Goal: Use online tool/utility: Utilize a website feature to perform a specific function

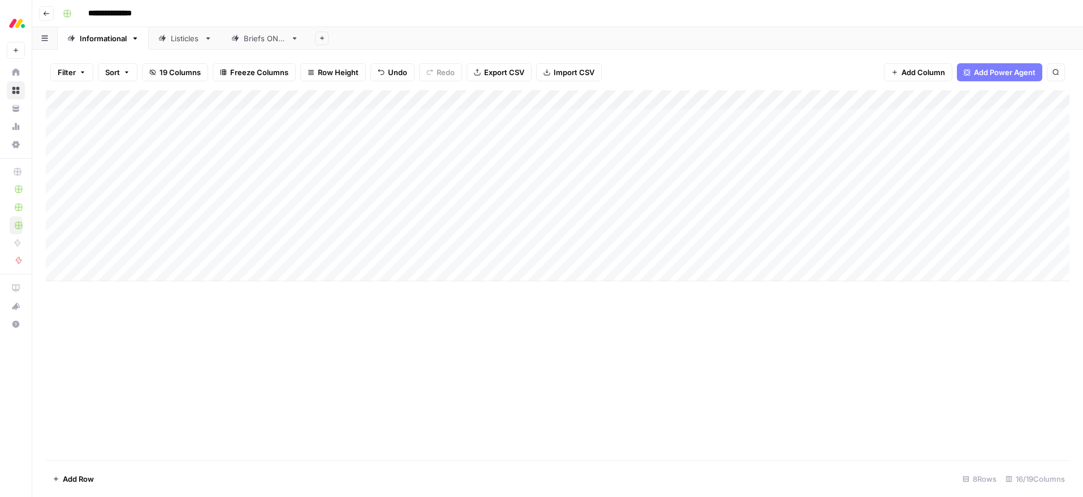
click at [513, 234] on div "Add Column" at bounding box center [557, 185] width 1023 height 191
click at [629, 234] on div "Add Column" at bounding box center [557, 185] width 1023 height 191
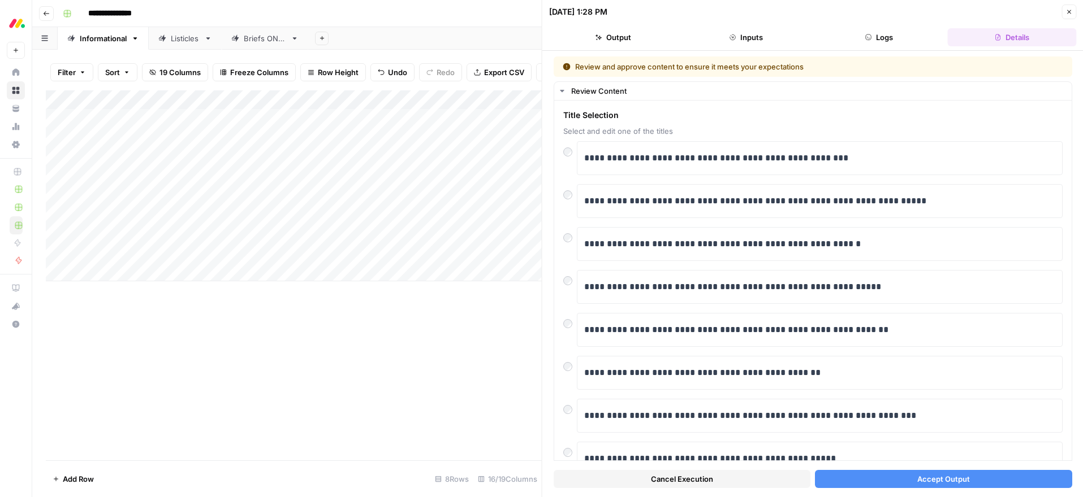
click at [917, 474] on span "Accept Output" at bounding box center [942, 479] width 53 height 11
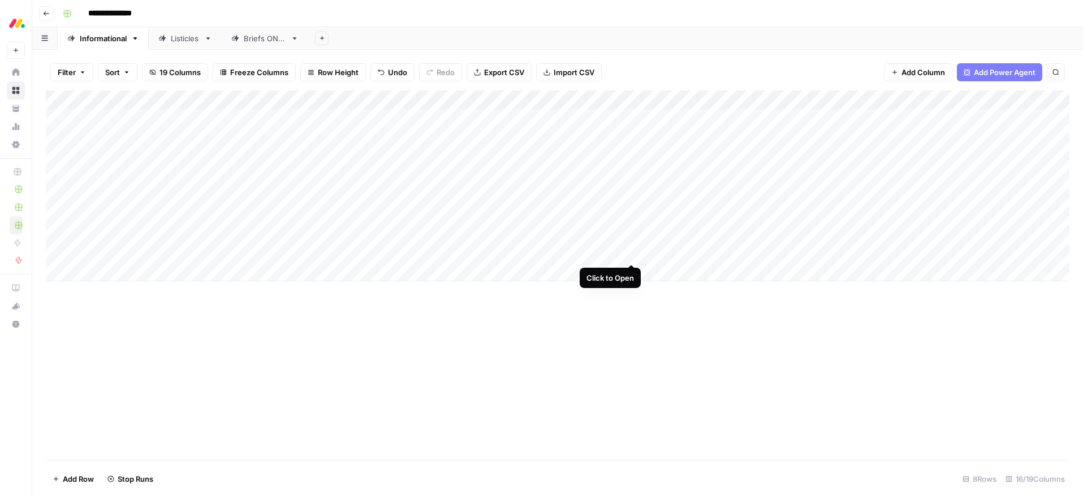
click at [626, 252] on div "Add Column" at bounding box center [557, 185] width 1023 height 191
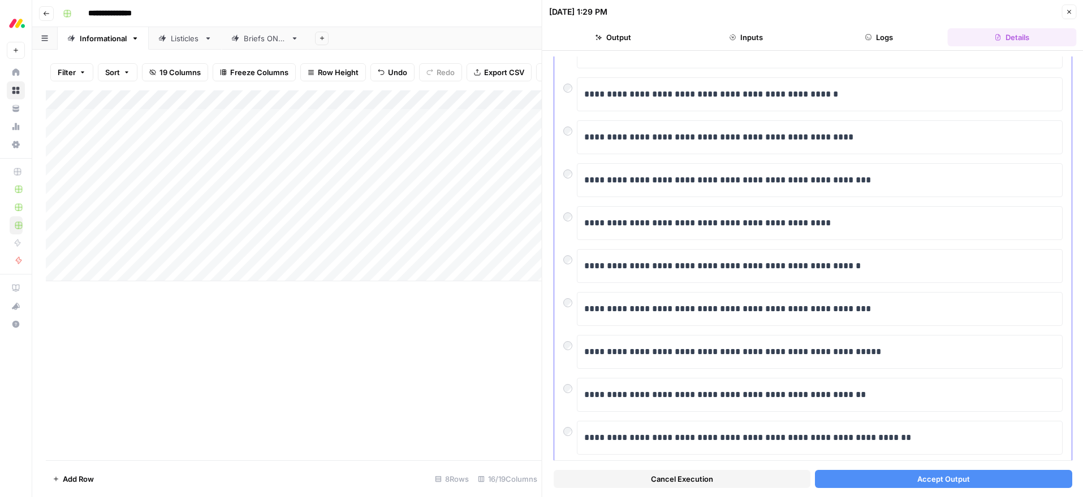
scroll to position [135, 0]
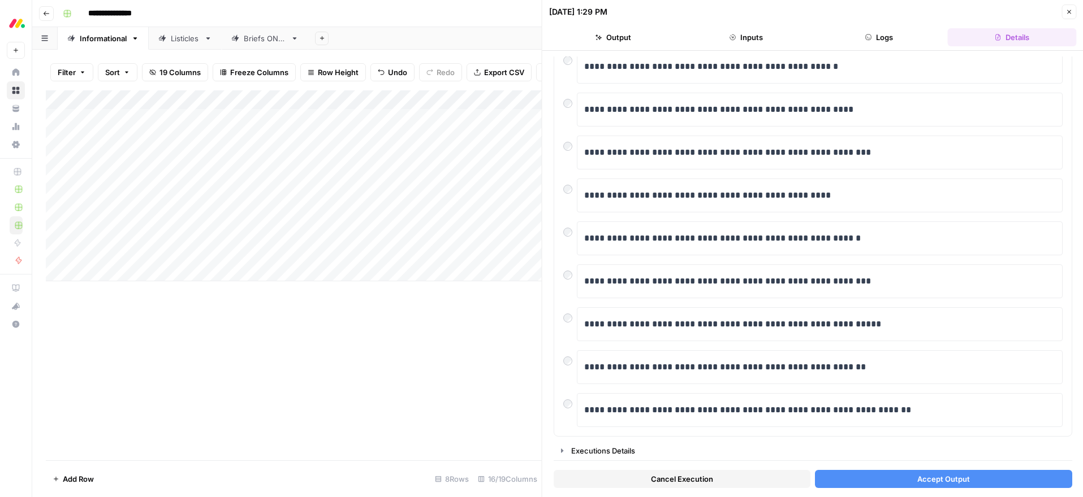
click at [911, 476] on button "Accept Output" at bounding box center [943, 479] width 257 height 18
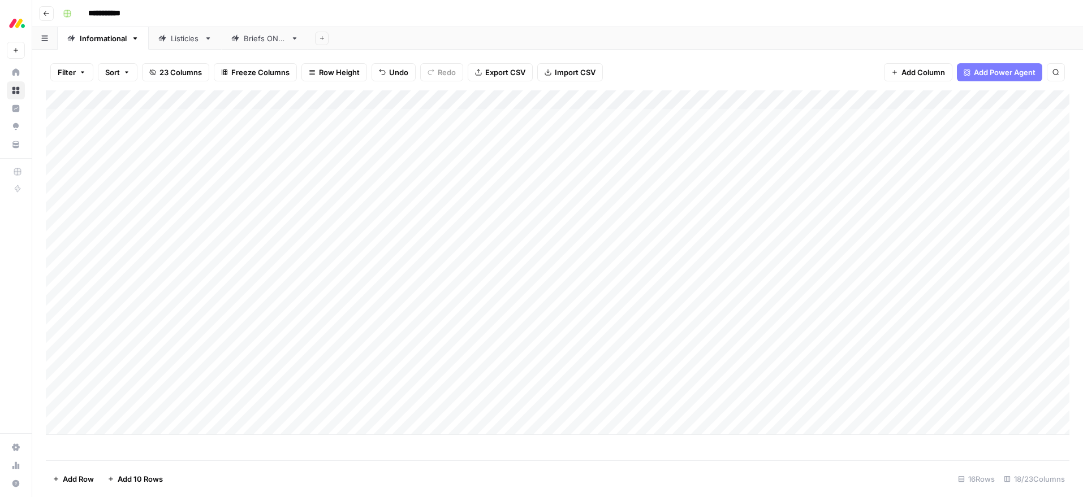
click at [500, 388] on div "Add Column" at bounding box center [557, 262] width 1023 height 345
drag, startPoint x: 531, startPoint y: 387, endPoint x: 524, endPoint y: 384, distance: 8.1
click at [531, 387] on div "Add Column" at bounding box center [557, 262] width 1023 height 345
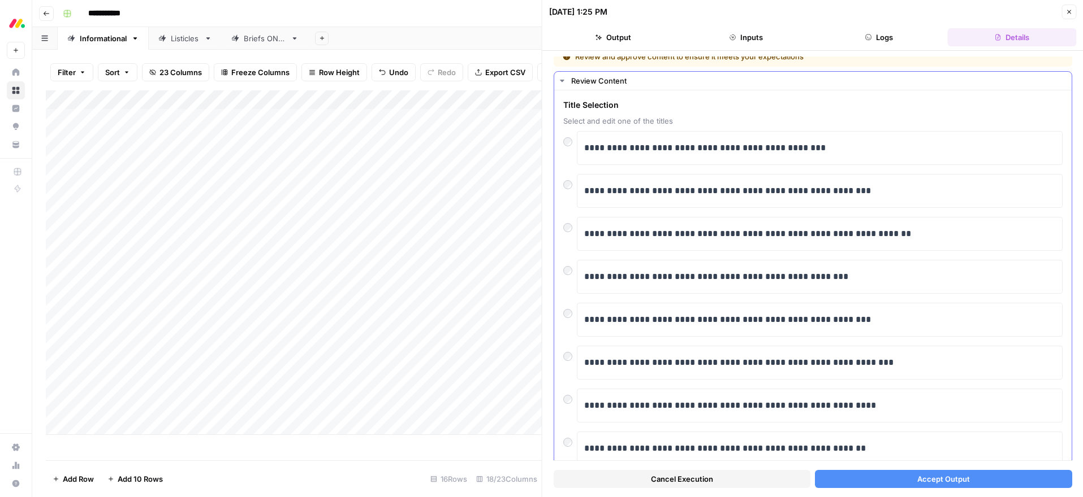
scroll to position [11, 0]
click at [968, 481] on button "Accept Output" at bounding box center [943, 479] width 257 height 18
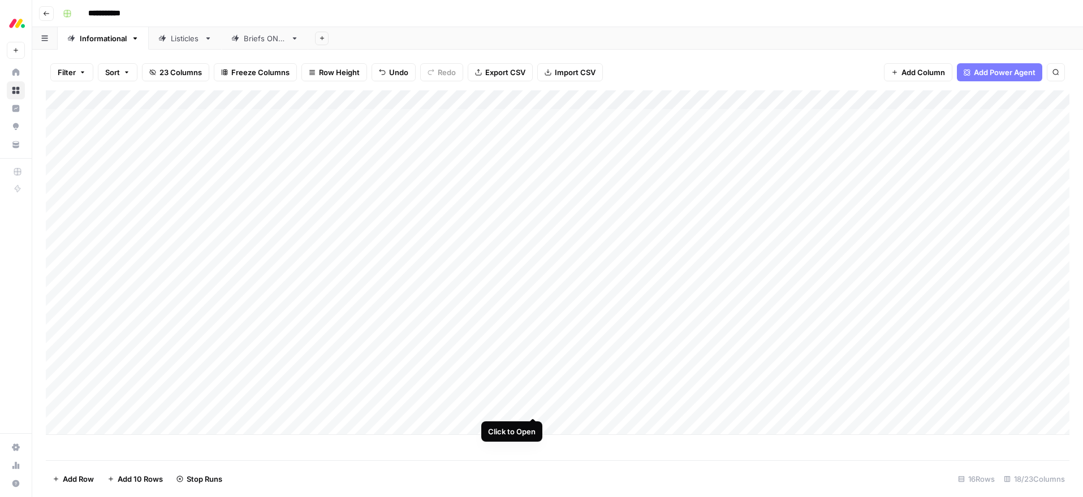
click at [533, 407] on div "Add Column" at bounding box center [557, 262] width 1023 height 345
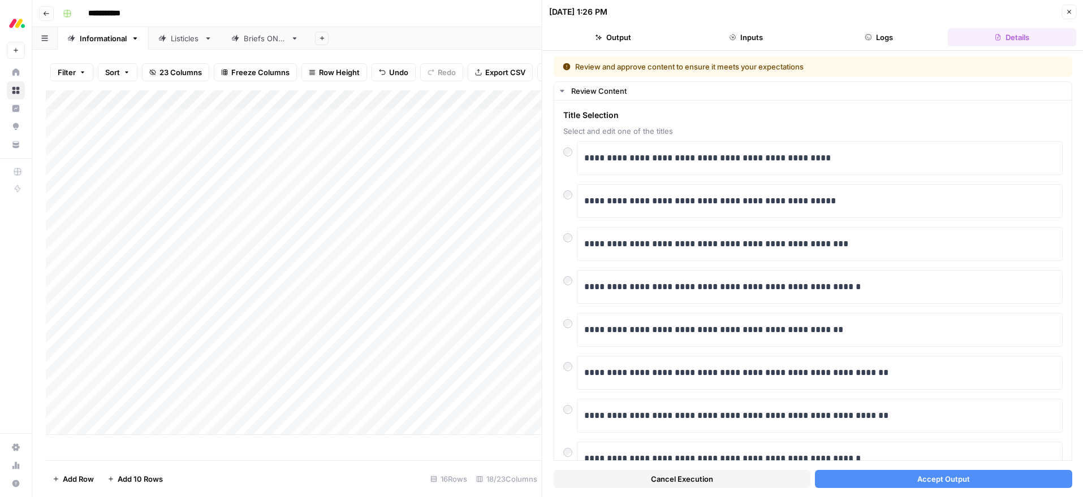
click at [898, 474] on button "Accept Output" at bounding box center [943, 479] width 257 height 18
